Goal: Find specific page/section: Find specific page/section

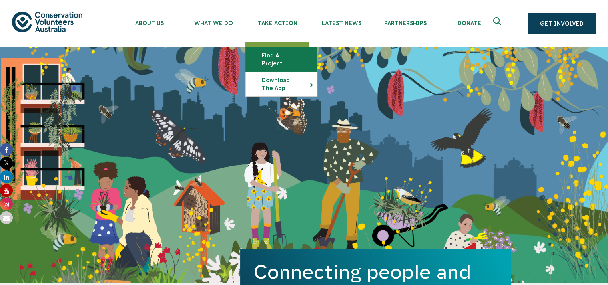
click at [276, 58] on link "Find a project" at bounding box center [281, 60] width 71 height 24
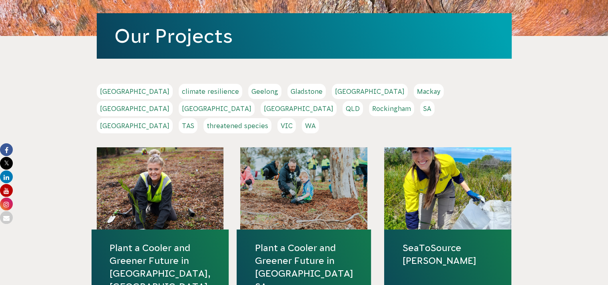
click at [173, 101] on link "[GEOGRAPHIC_DATA]" at bounding box center [135, 108] width 76 height 15
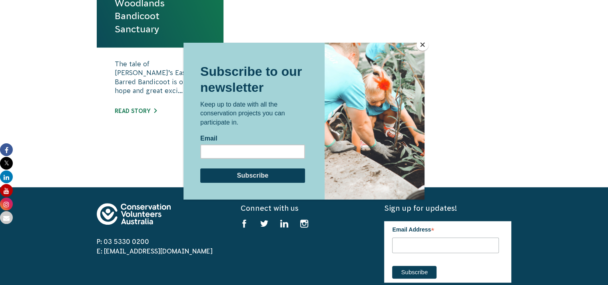
scroll to position [424, 0]
